Goal: Task Accomplishment & Management: Use online tool/utility

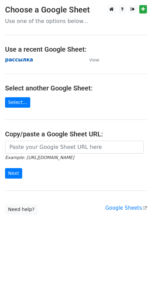
click at [8, 61] on strong "рассылка" at bounding box center [19, 60] width 28 height 6
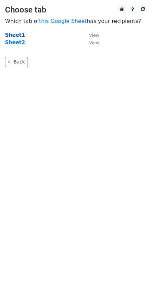
click at [16, 35] on strong "Sheet1" at bounding box center [15, 35] width 20 height 6
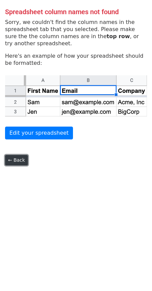
click at [15, 159] on link "← Back" at bounding box center [16, 160] width 23 height 10
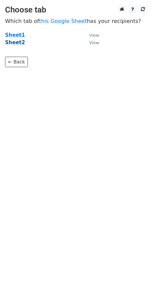
click at [14, 42] on strong "Sheet2" at bounding box center [15, 42] width 20 height 6
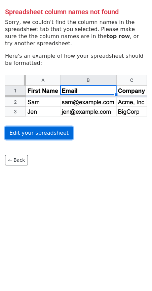
click at [38, 132] on link "Edit your spreadsheet" at bounding box center [39, 133] width 68 height 13
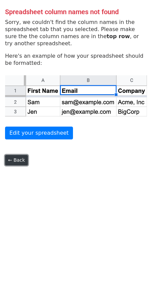
click at [14, 156] on link "← Back" at bounding box center [16, 160] width 23 height 10
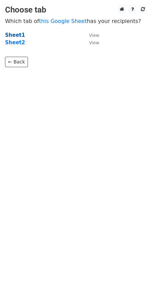
click at [14, 33] on strong "Sheet1" at bounding box center [15, 35] width 20 height 6
click at [11, 35] on strong "Sheet1" at bounding box center [15, 35] width 20 height 6
